Goal: Information Seeking & Learning: Learn about a topic

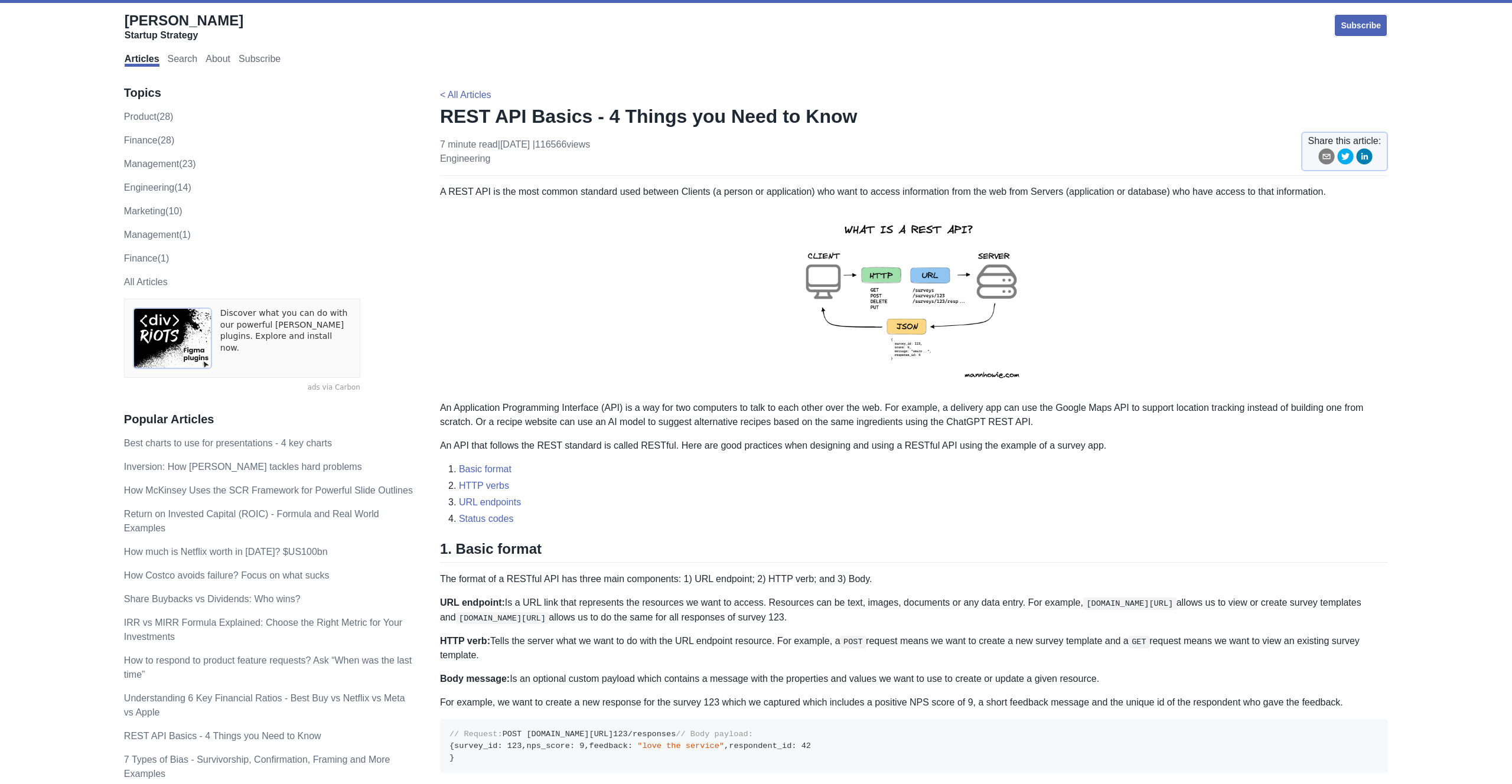
scroll to position [912, 0]
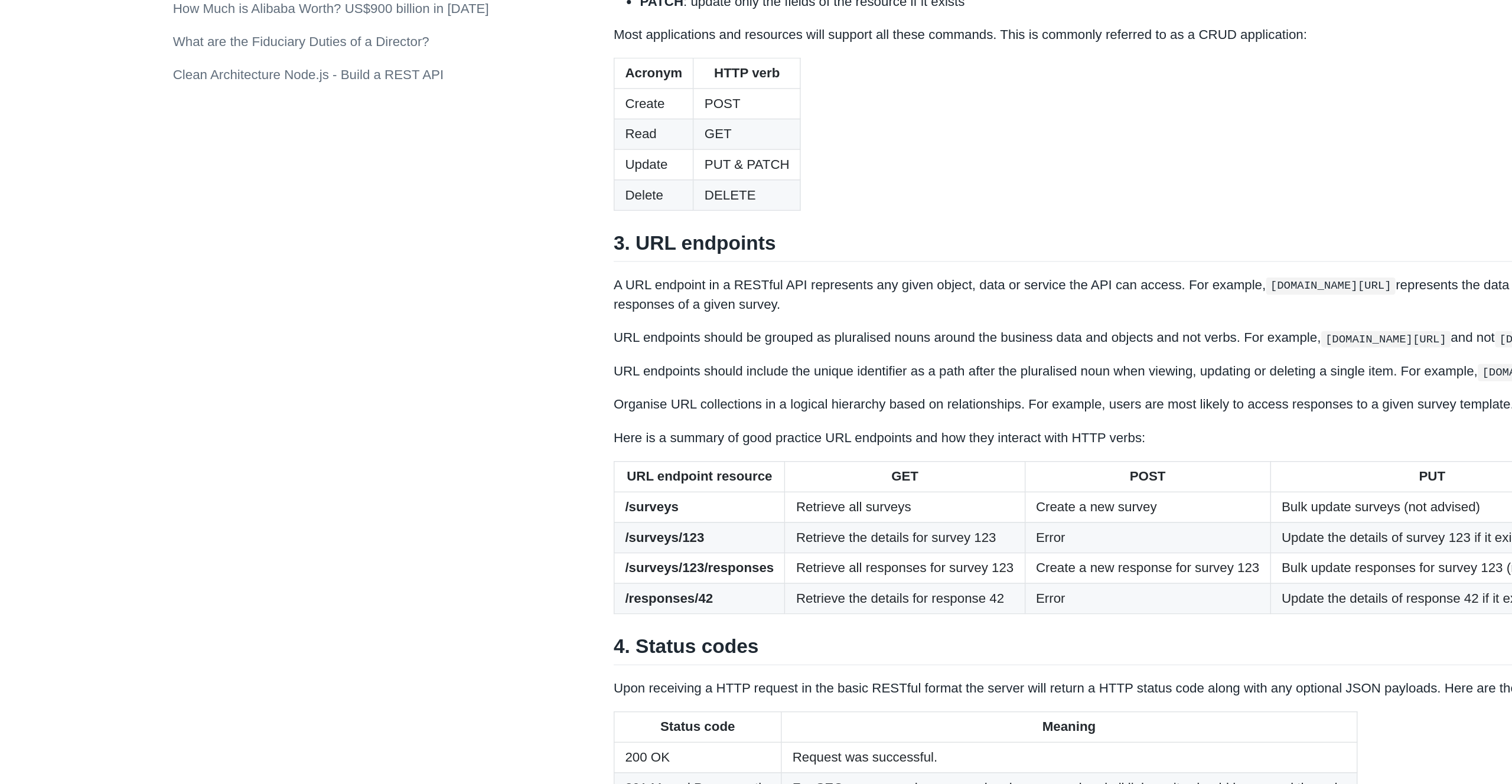
click at [547, 247] on p "Most applications and resources will support all these commands. This is common…" at bounding box center [914, 239] width 948 height 14
click at [546, 247] on p "Most applications and resources will support all these commands. This is common…" at bounding box center [914, 239] width 948 height 14
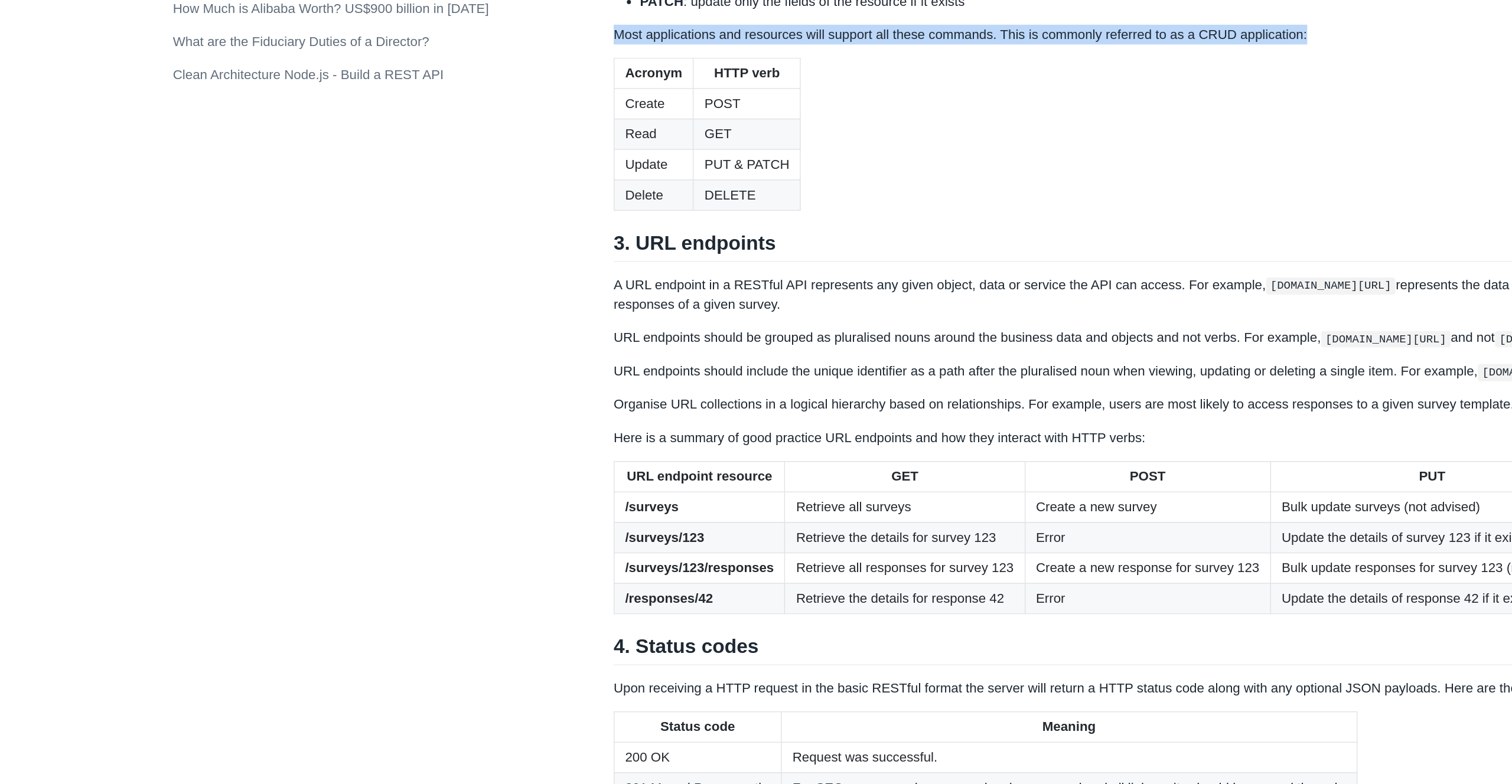
click at [546, 247] on p "Most applications and resources will support all these commands. This is common…" at bounding box center [914, 239] width 948 height 14
click at [590, 207] on li "PUT : update the entire fields of the resource based on the given body of the r…" at bounding box center [924, 199] width 929 height 14
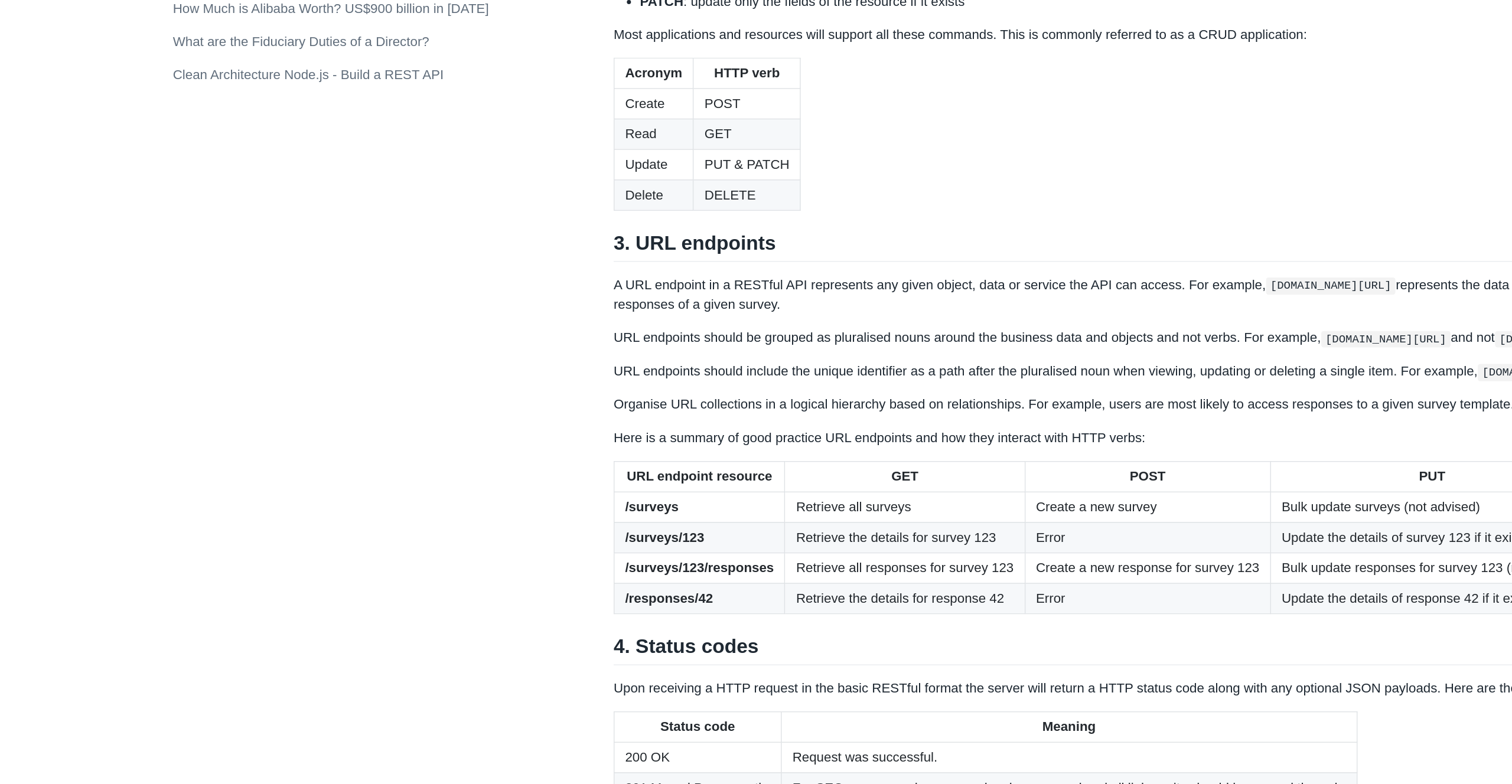
click at [590, 207] on li "PUT : update the entire fields of the resource based on the given body of the r…" at bounding box center [924, 199] width 929 height 14
click at [581, 223] on li "PATCH : update only the fields of the resource if it exists" at bounding box center [924, 216] width 929 height 14
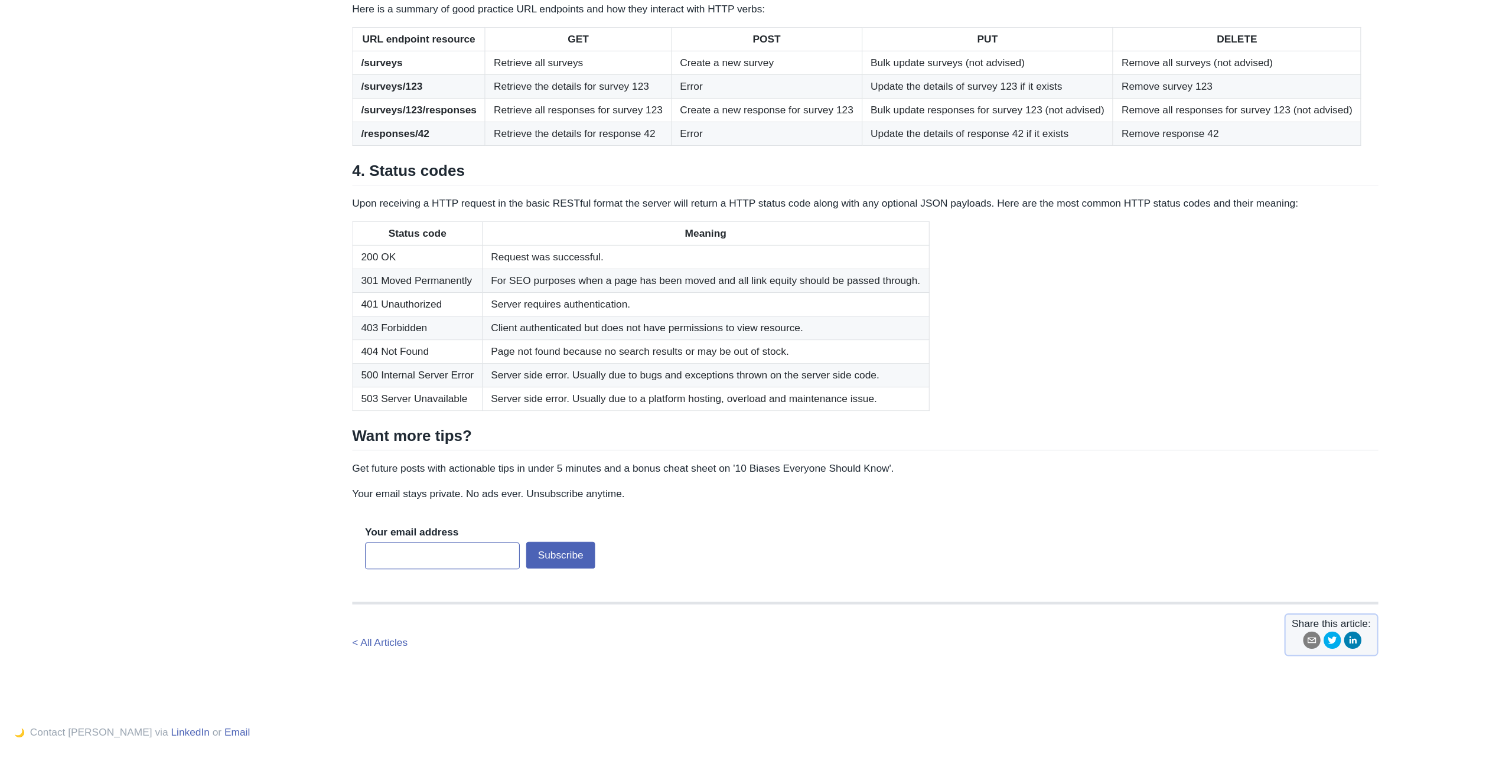
scroll to position [1377, 0]
